Goal: Task Accomplishment & Management: Manage account settings

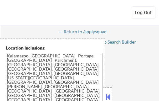
select select ""pending""
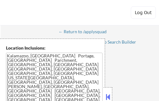
select select ""pending""
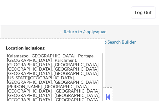
select select ""pending""
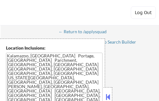
select select ""pending""
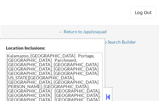
select select ""pending""
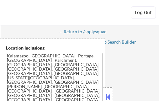
select select ""pending""
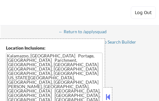
select select ""pending""
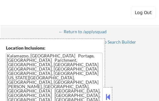
select select ""pending""
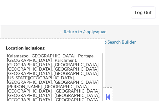
select select ""pending""
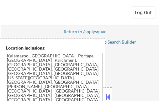
select select ""pending""
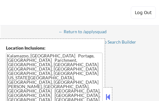
select select ""pending""
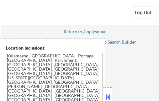
select select ""pending""
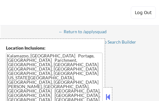
select select ""pending""
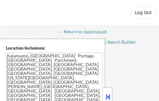
select select ""pending""
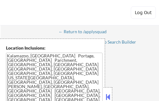
select select ""pending""
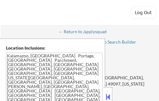
select select ""pending""
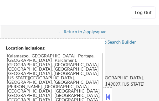
select select ""pending""
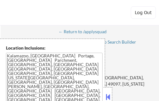
select select ""pending""
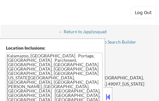
select select ""pending""
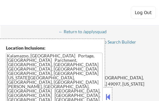
select select ""pending""
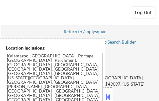
select select ""pending""
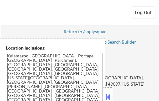
select select ""pending""
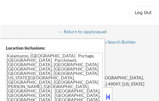
select select ""pending""
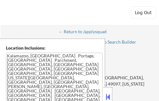
select select ""pending""
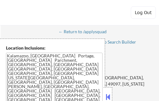
select select ""pending""
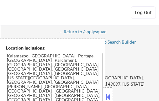
select select ""pending""
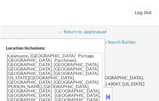
select select ""pending""
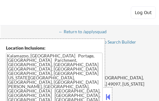
select select ""pending""
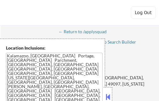
select select ""pending""
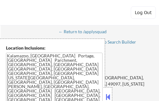
select select ""pending""
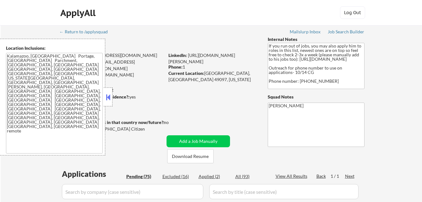
click at [109, 97] on button at bounding box center [108, 96] width 7 height 9
